Goal: Transaction & Acquisition: Download file/media

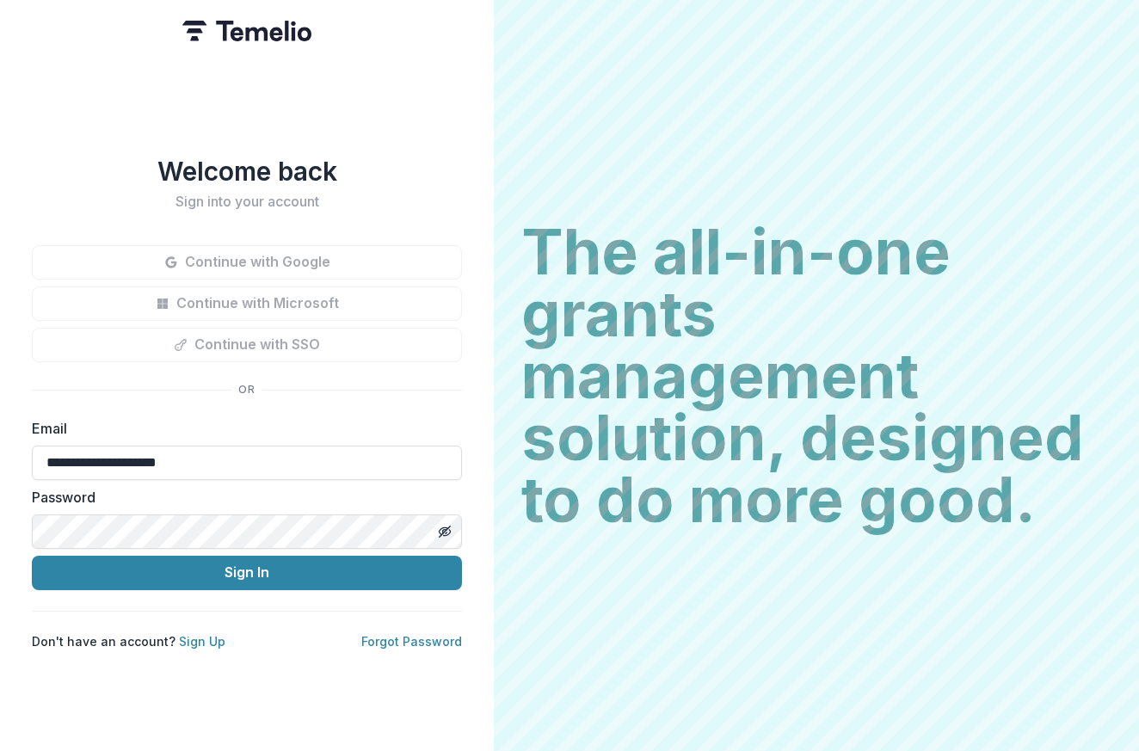
click at [247, 577] on button "Sign In" at bounding box center [247, 573] width 430 height 34
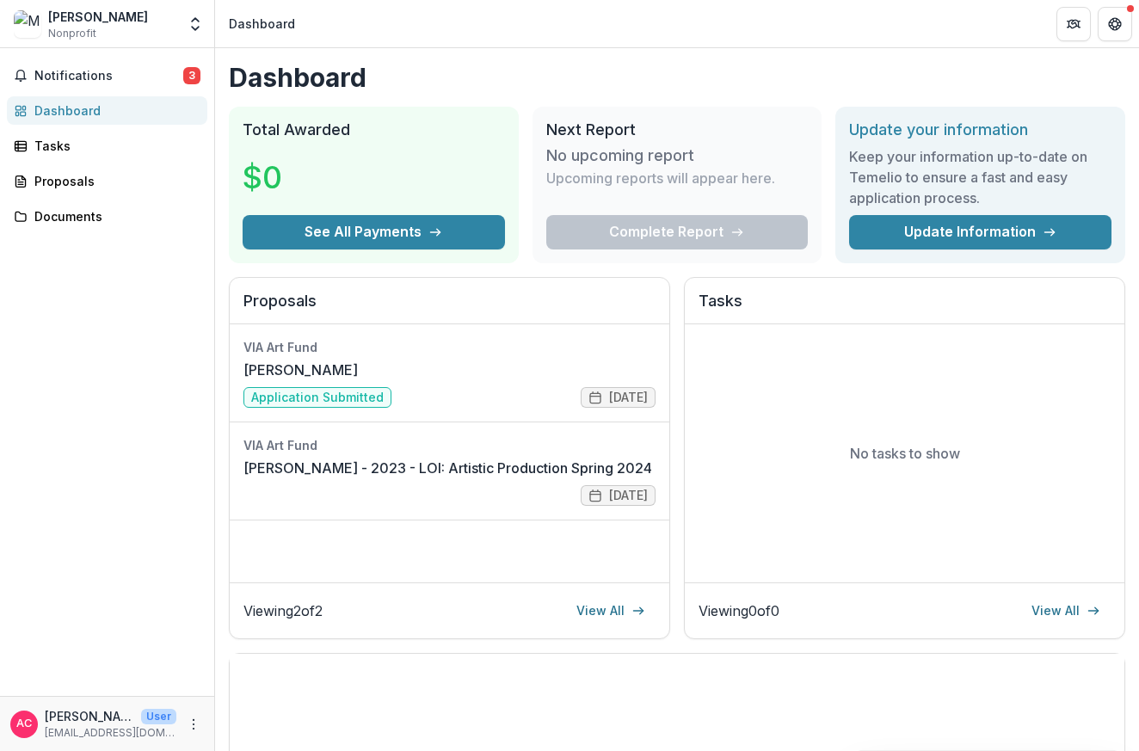
click at [225, 504] on div "Dashboard Total Awarded $0 See All Payments Next Report No upcoming report Upco…" at bounding box center [677, 578] width 924 height 1060
click at [63, 215] on div "Documents" at bounding box center [113, 216] width 159 height 18
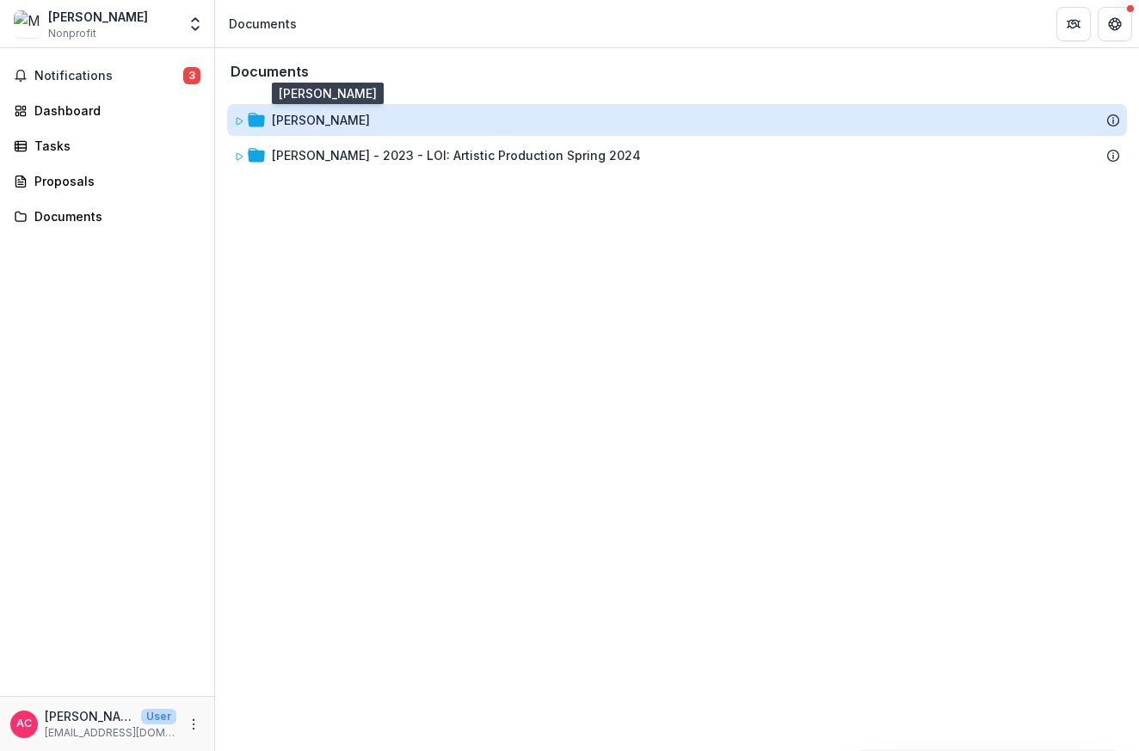
click at [322, 120] on div "[PERSON_NAME]" at bounding box center [321, 120] width 98 height 18
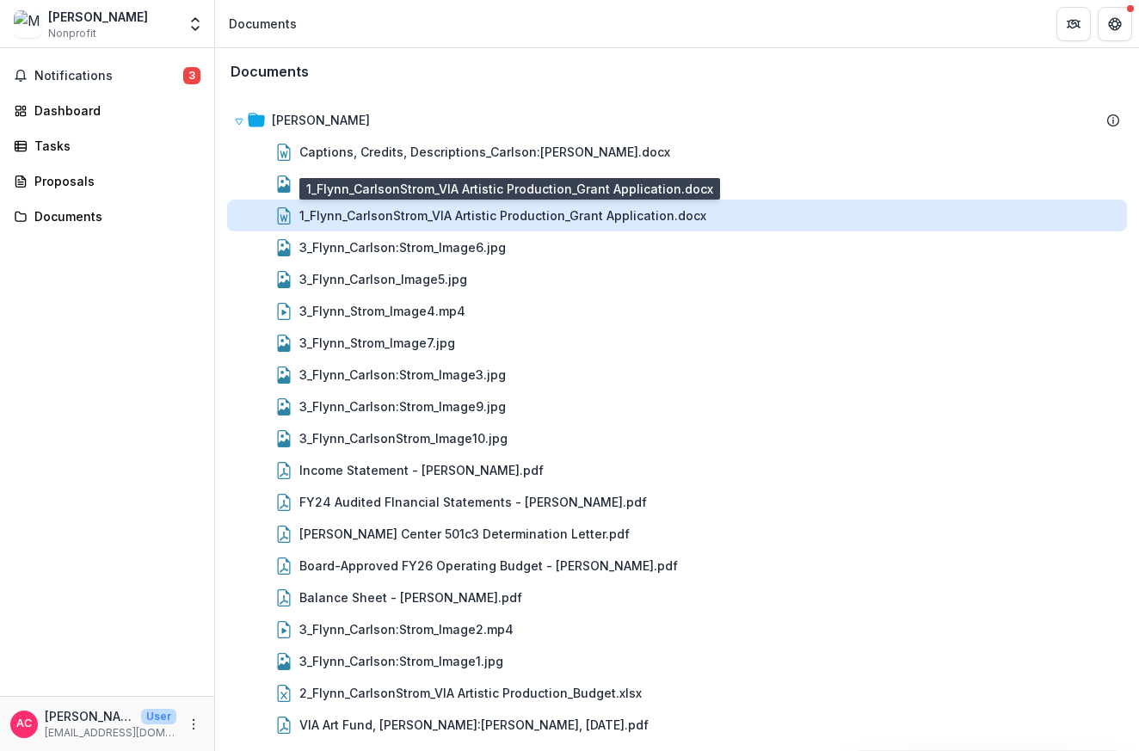
click at [470, 212] on div "1_Flynn_CarlsonStrom_VIA Artistic Production_Grant Application.docx" at bounding box center [502, 215] width 407 height 18
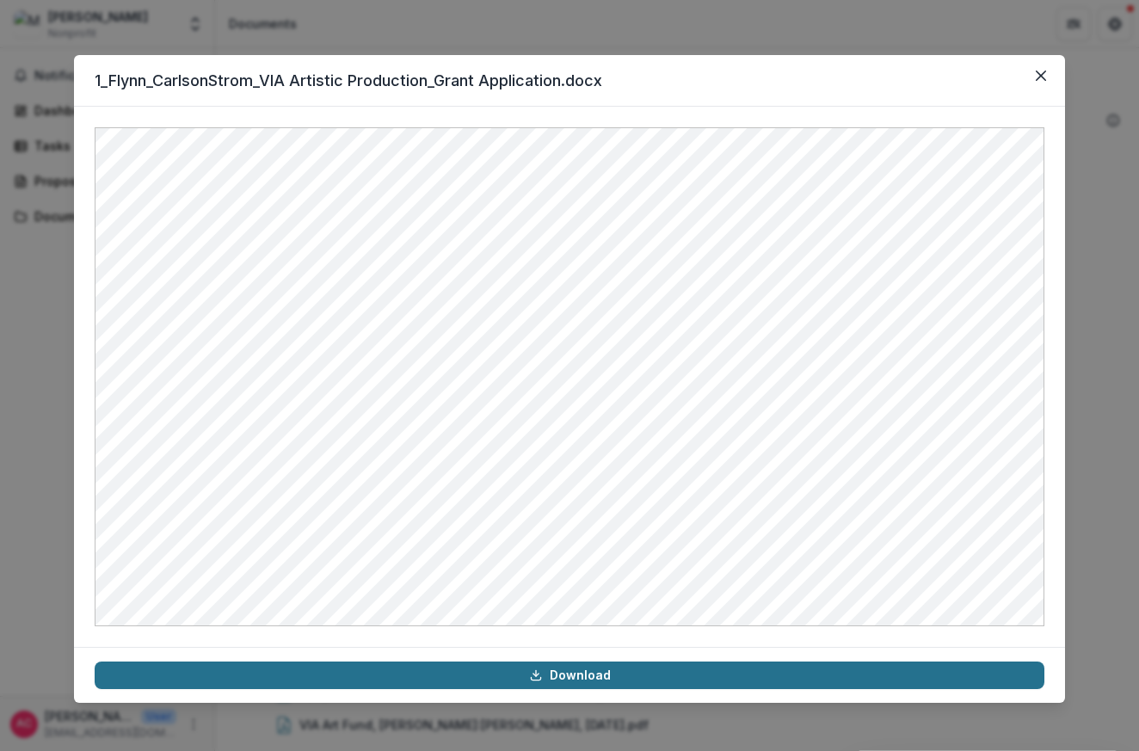
click at [589, 668] on link "Download" at bounding box center [569, 675] width 949 height 28
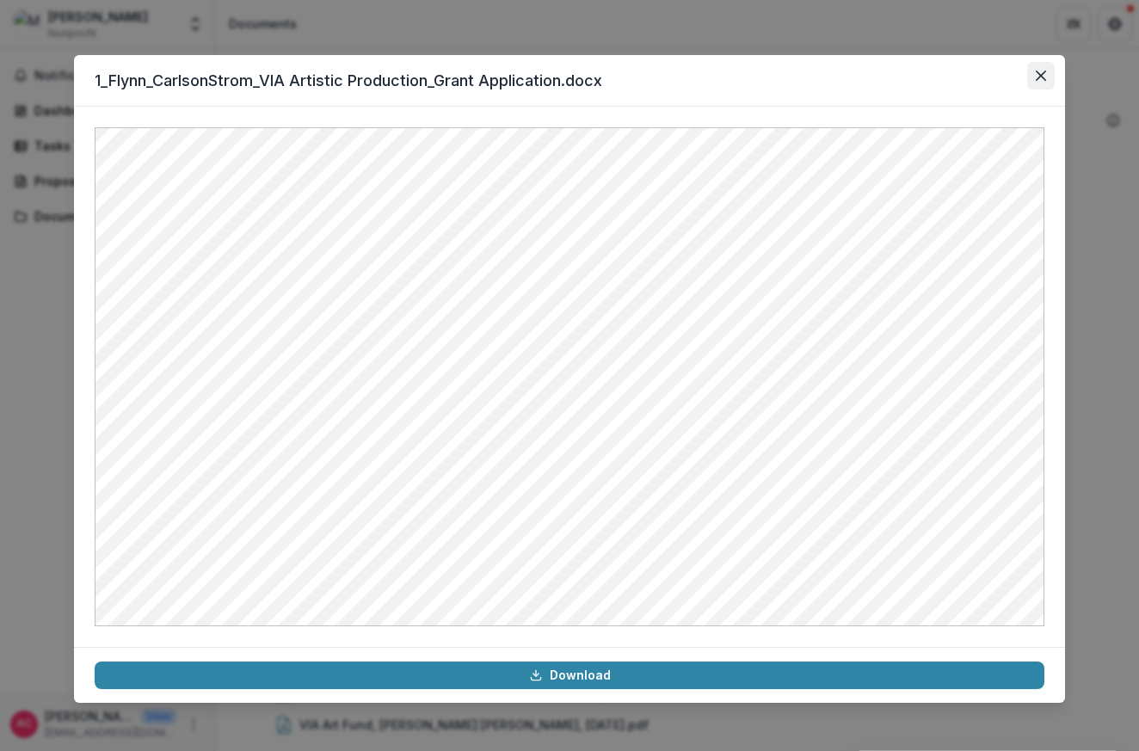
click at [1038, 71] on icon "Close" at bounding box center [1040, 76] width 10 height 10
